Goal: Task Accomplishment & Management: Use online tool/utility

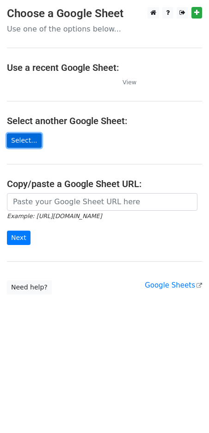
click at [25, 144] on link "Select..." at bounding box center [24, 140] width 35 height 14
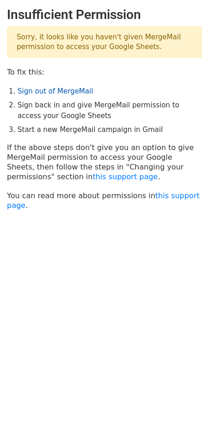
click at [51, 89] on link "Sign out of MergeMail" at bounding box center [56, 91] width 76 height 8
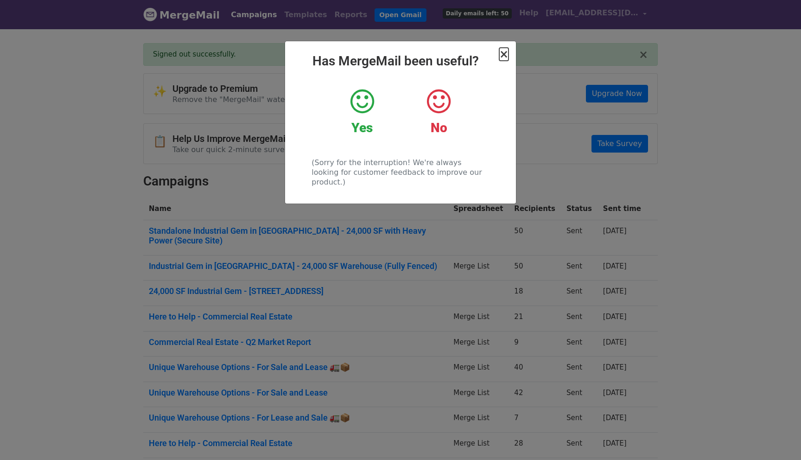
click at [505, 57] on span "×" at bounding box center [503, 54] width 9 height 13
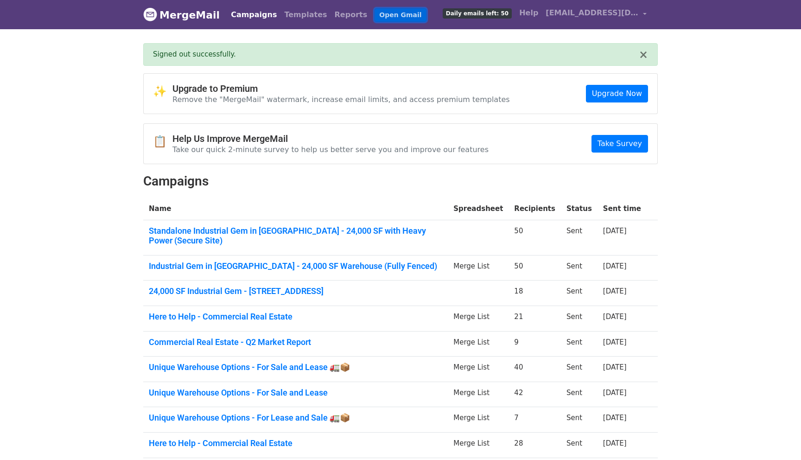
click at [384, 17] on link "Open Gmail" at bounding box center [399, 14] width 51 height 13
click at [262, 311] on link "Here to Help - Commercial Real Estate" at bounding box center [295, 316] width 293 height 10
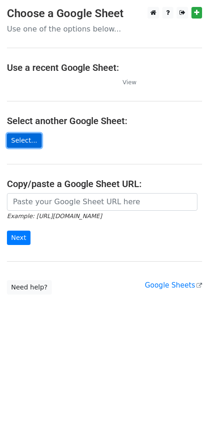
click at [13, 143] on link "Select..." at bounding box center [24, 140] width 35 height 14
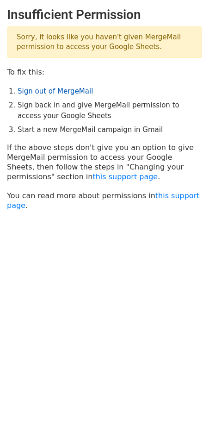
click at [42, 88] on link "Sign out of MergeMail" at bounding box center [56, 91] width 76 height 8
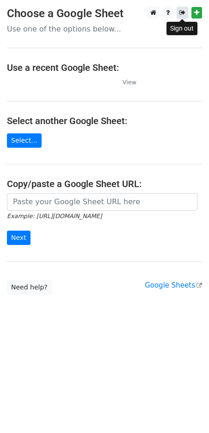
click at [182, 14] on icon at bounding box center [183, 12] width 6 height 6
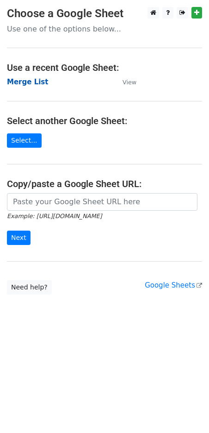
click at [22, 83] on strong "Merge List" at bounding box center [27, 82] width 41 height 8
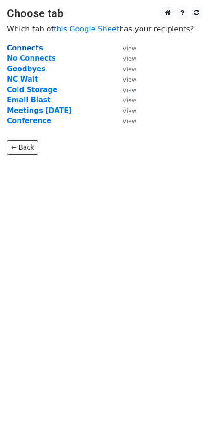
click at [26, 50] on strong "Connects" at bounding box center [25, 48] width 36 height 8
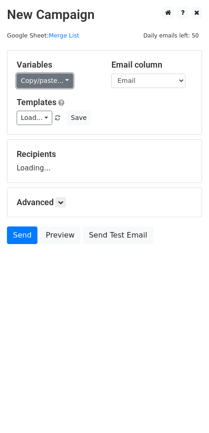
click at [35, 81] on link "Copy/paste..." at bounding box center [45, 81] width 57 height 14
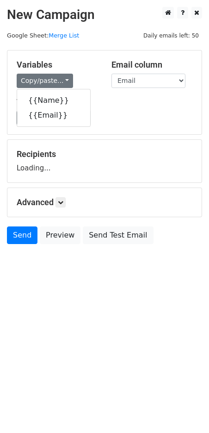
click at [35, 92] on div "{{Name}} {{Email}}" at bounding box center [54, 108] width 74 height 38
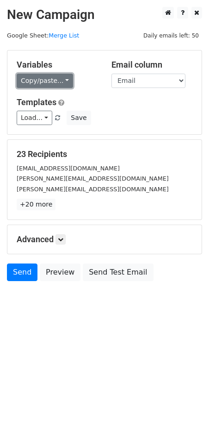
click at [37, 82] on link "Copy/paste..." at bounding box center [45, 81] width 57 height 14
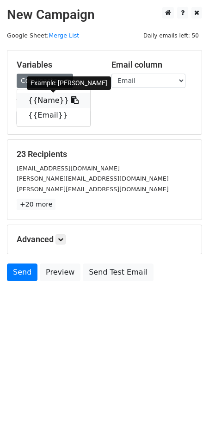
click at [38, 102] on link "{{Name}}" at bounding box center [53, 100] width 73 height 15
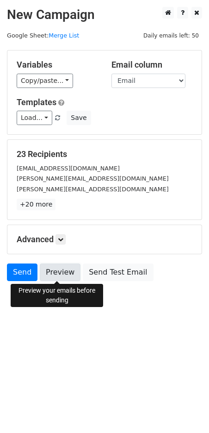
click at [52, 272] on link "Preview" at bounding box center [60, 273] width 41 height 18
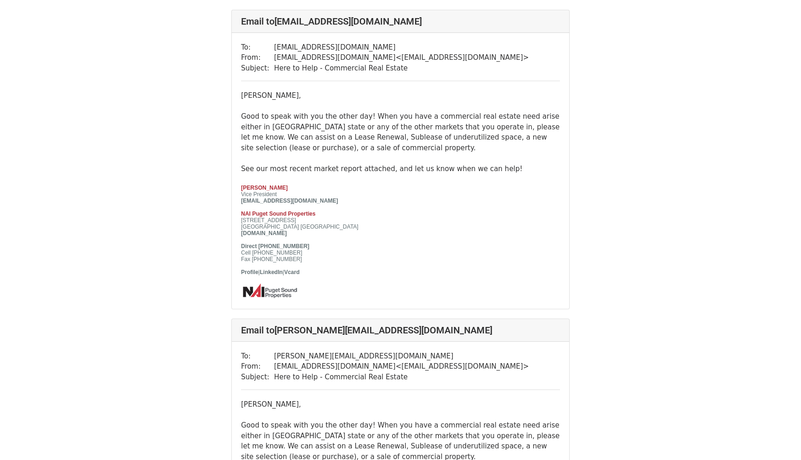
scroll to position [57, 0]
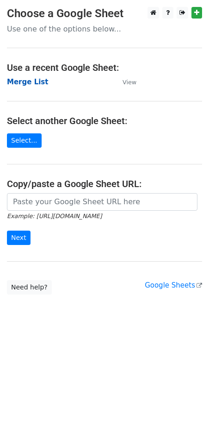
click at [30, 81] on strong "Merge List" at bounding box center [27, 82] width 41 height 8
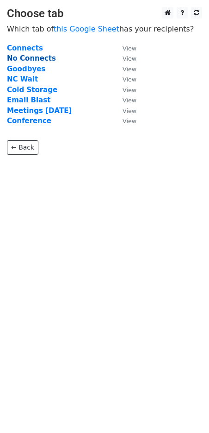
click at [31, 56] on strong "No Connects" at bounding box center [31, 58] width 49 height 8
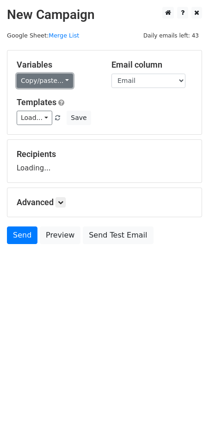
click at [53, 79] on link "Copy/paste..." at bounding box center [45, 81] width 57 height 14
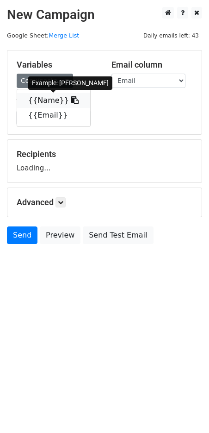
click at [45, 100] on link "{{Name}}" at bounding box center [53, 100] width 73 height 15
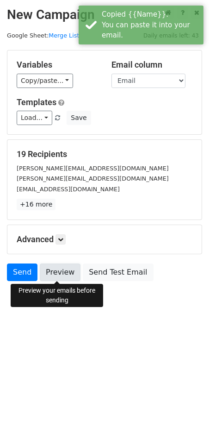
click at [47, 269] on link "Preview" at bounding box center [60, 273] width 41 height 18
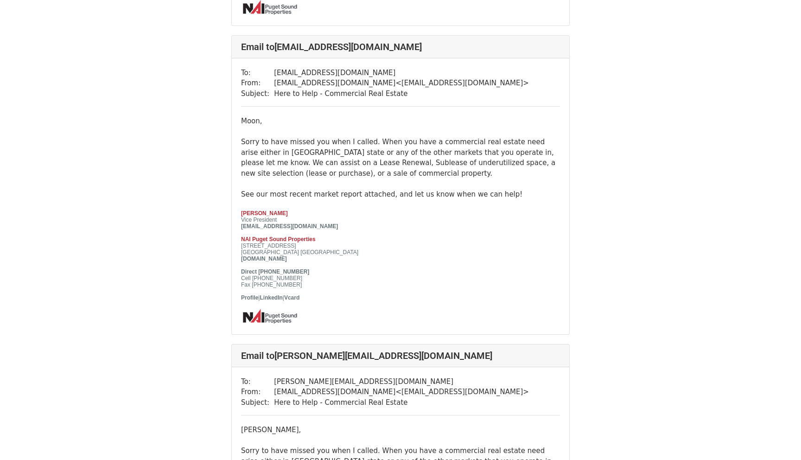
scroll to position [725, 0]
